Goal: Task Accomplishment & Management: Complete application form

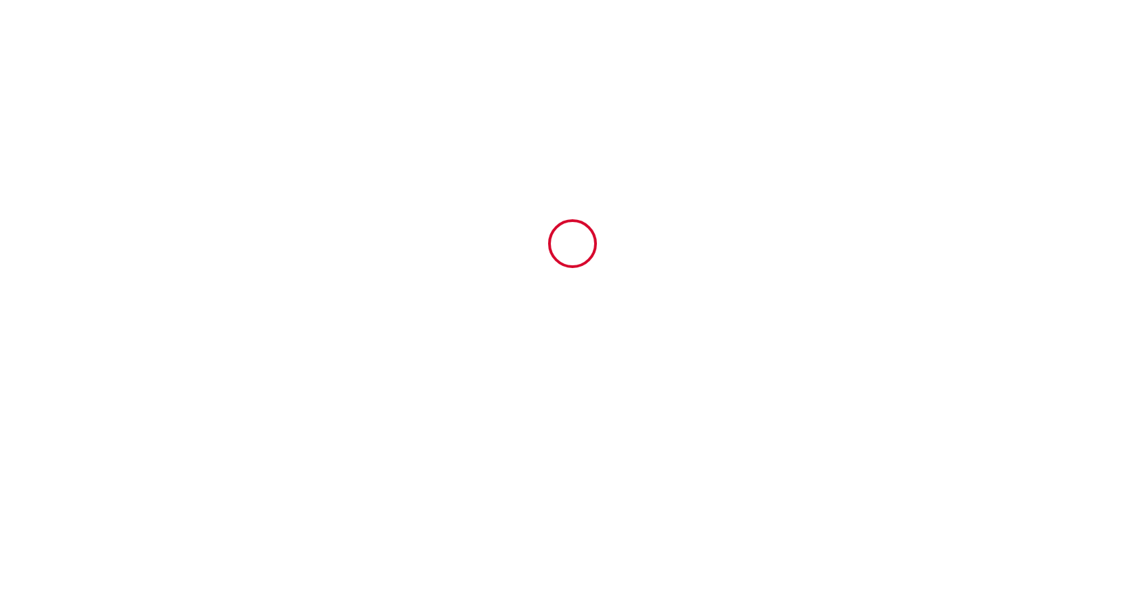
type input "6710017"
type input "[GEOGRAPHIC_DATA]"
type input "[STREET_ADDRESS]"
type input "06480"
type input "[GEOGRAPHIC_DATA]"
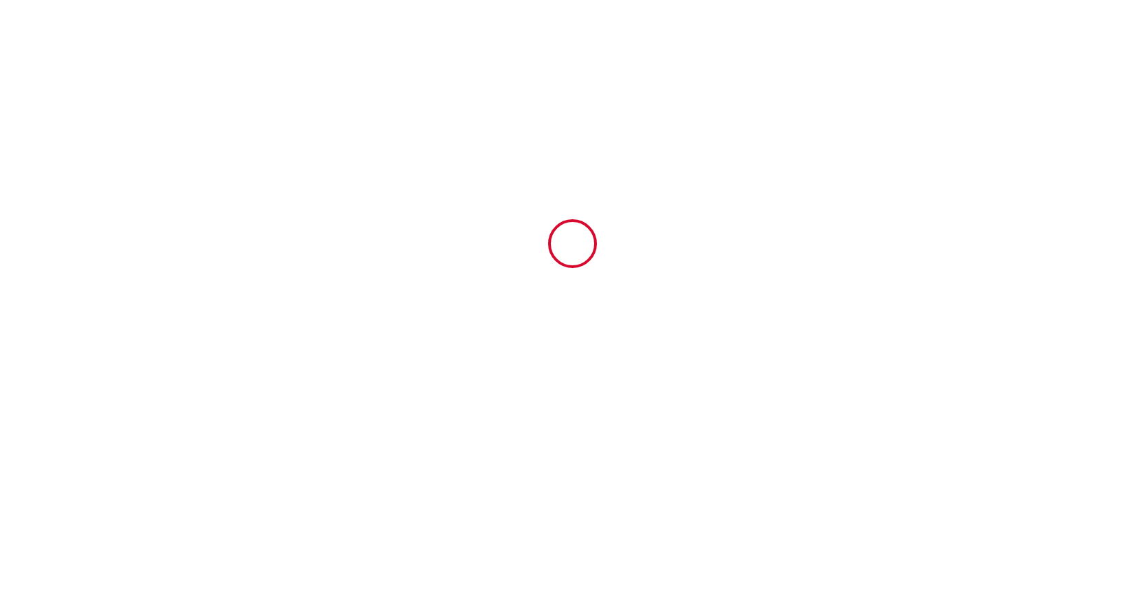
type input "[GEOGRAPHIC_DATA]"
type input "[DATE]"
type input "14"
type input "0"
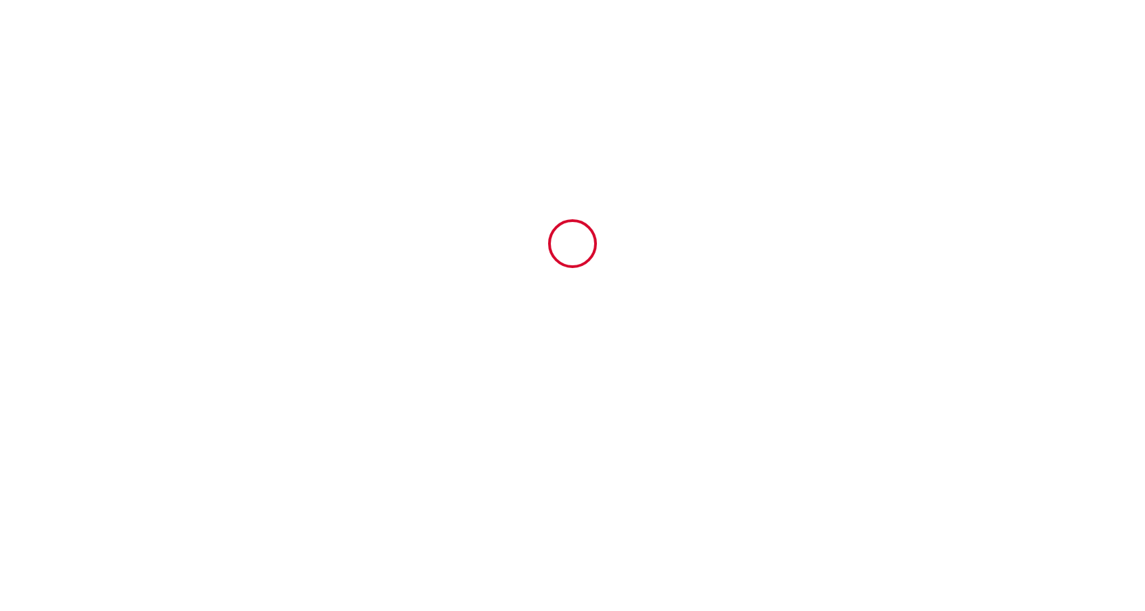
type input "2500"
type input "2110"
type input "[PERSON_NAME]"
type input "Janson"
type input "[STREET_ADDRESS]"
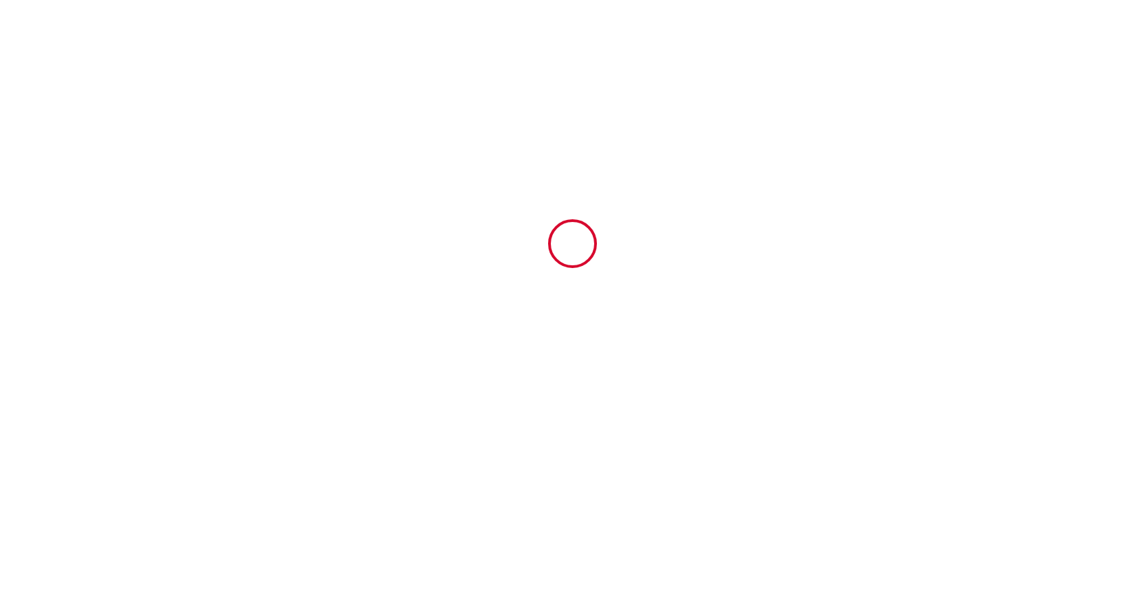
type input "06480"
type input "LA COLLE SUR LOUP"
type input "[GEOGRAPHIC_DATA]"
type input "[EMAIL_ADDRESS][DOMAIN_NAME]"
type input "[PERSON_NAME]"
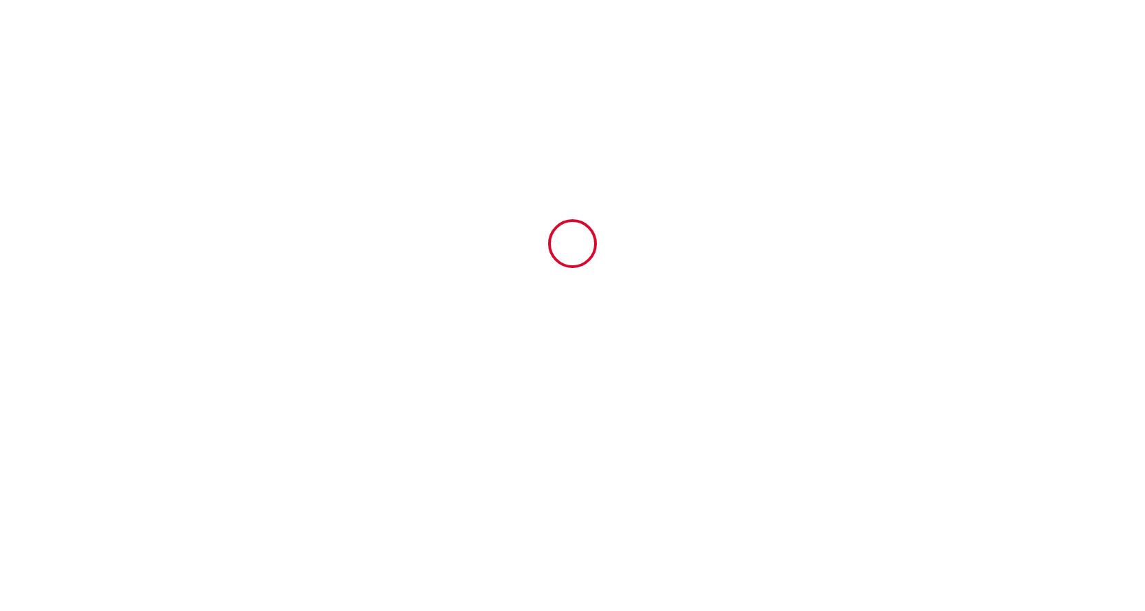
type input "GRANDAU"
type input "[STREET_ADDRESS]"
type input "06480"
type input "La Colle sur Loup"
type input "[PERSON_NAME][EMAIL_ADDRESS][DOMAIN_NAME]"
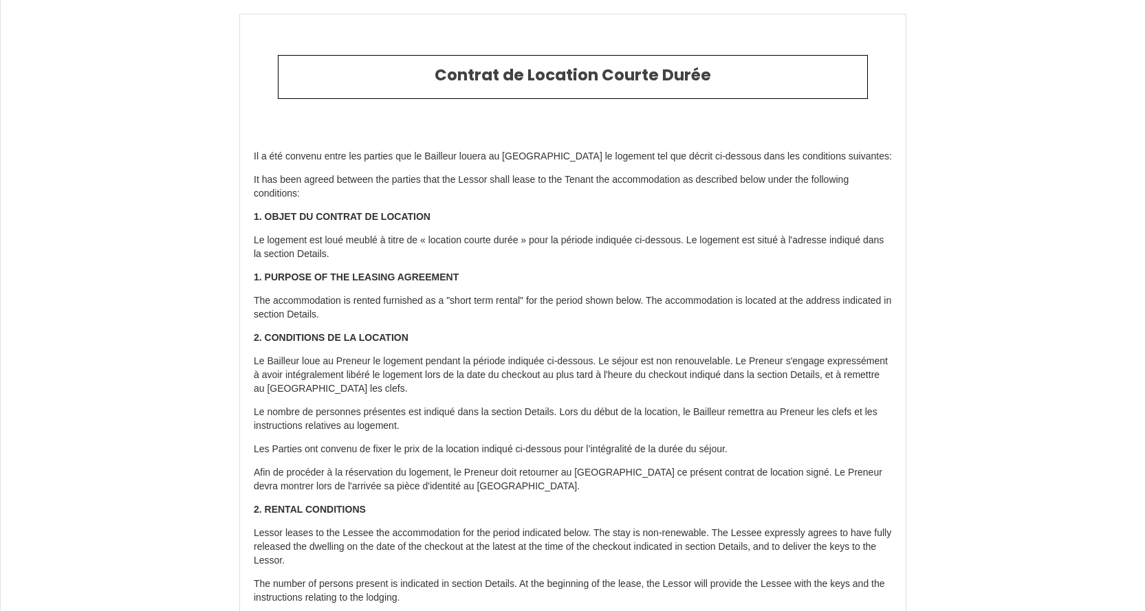
type input "[PHONE_NUMBER]"
